Goal: Information Seeking & Learning: Learn about a topic

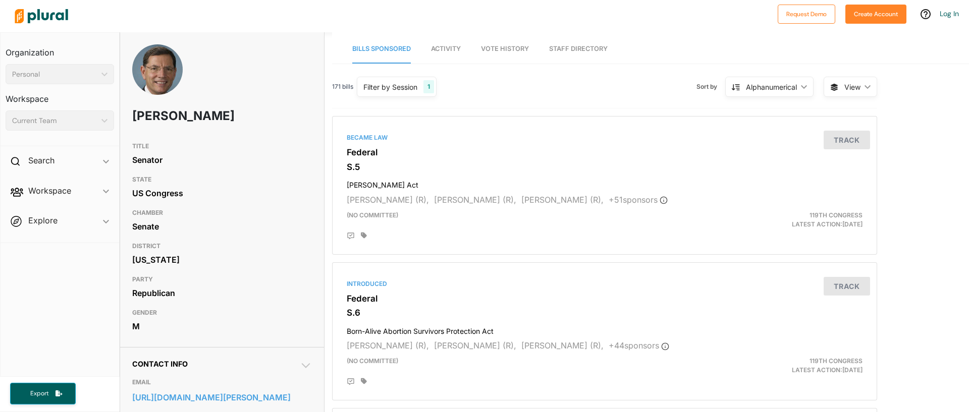
drag, startPoint x: 280, startPoint y: 60, endPoint x: 139, endPoint y: 31, distance: 144.3
click at [280, 60] on div "John Barrasso" at bounding box center [222, 90] width 204 height 93
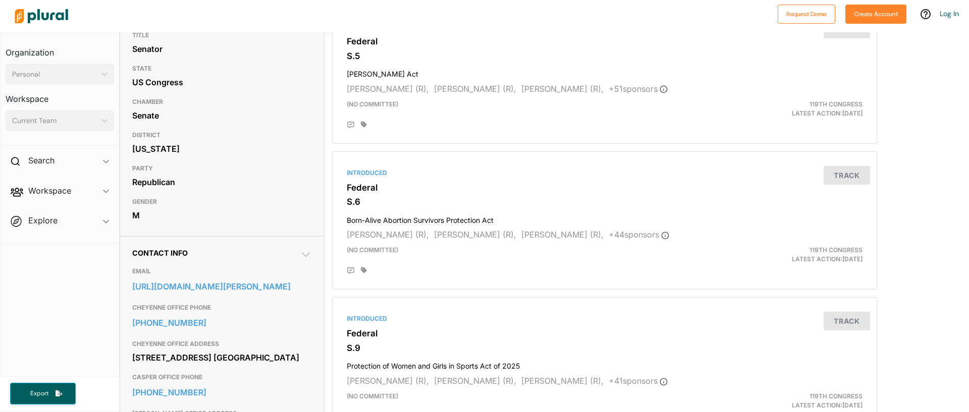
scroll to position [108, 0]
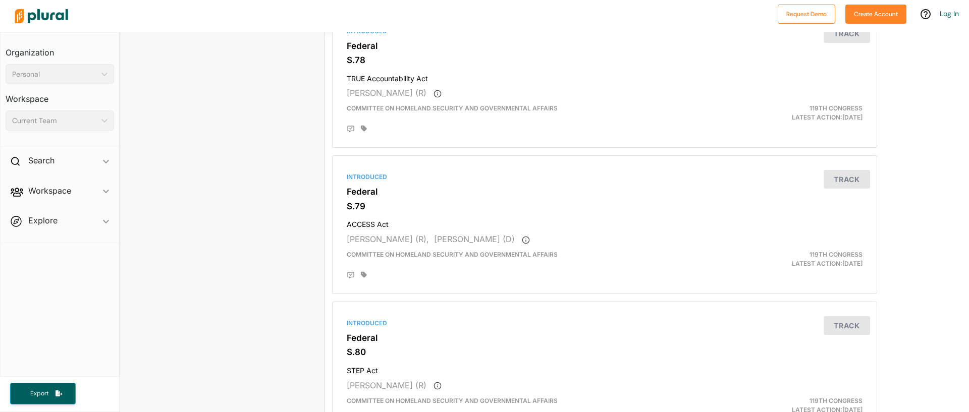
scroll to position [2311, 0]
